Goal: Information Seeking & Learning: Understand process/instructions

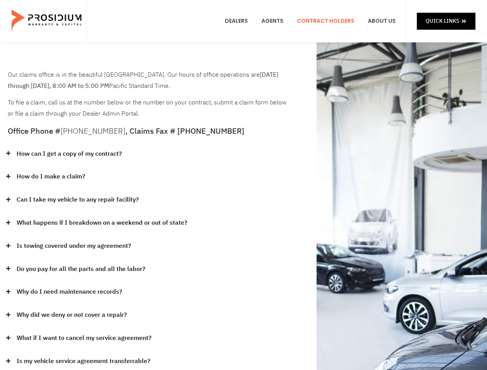
click at [243, 185] on div "How do I make a claim?" at bounding box center [148, 176] width 280 height 23
click at [148, 154] on div "How can I get a copy of my contract?" at bounding box center [148, 154] width 280 height 23
click at [69, 154] on link "How can I get a copy of my contract?" at bounding box center [69, 153] width 105 height 11
click at [148, 177] on div "How do I make a claim?" at bounding box center [148, 176] width 280 height 23
click at [51, 177] on link "How do I make a claim?" at bounding box center [51, 176] width 69 height 11
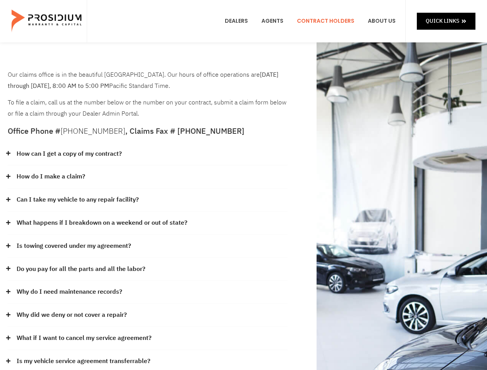
click at [148, 200] on div "Can I take my vehicle to any repair facility?" at bounding box center [148, 200] width 280 height 23
click at [78, 200] on link "Can I take my vehicle to any repair facility?" at bounding box center [78, 199] width 122 height 11
click at [148, 223] on link "What happens if I breakdown on a weekend or out of state?" at bounding box center [102, 222] width 171 height 11
click at [101, 223] on link "What happens if I breakdown on a weekend or out of state?" at bounding box center [102, 222] width 171 height 11
click at [148, 246] on div "Is towing covered under my agreement?" at bounding box center [148, 246] width 280 height 23
